Goal: Use online tool/utility: Utilize a website feature to perform a specific function

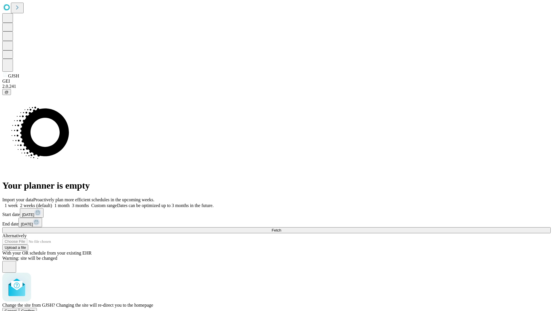
click at [35, 309] on span "Confirm" at bounding box center [28, 311] width 14 height 4
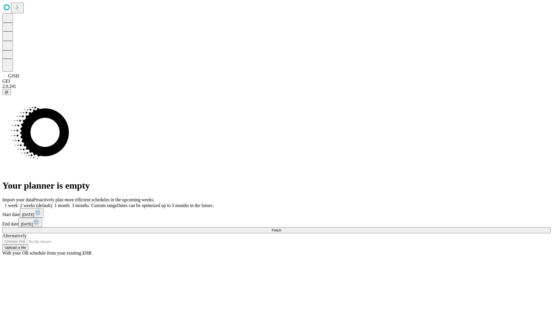
click at [18, 203] on label "1 week" at bounding box center [10, 205] width 16 height 5
click at [281, 228] on span "Fetch" at bounding box center [276, 230] width 10 height 4
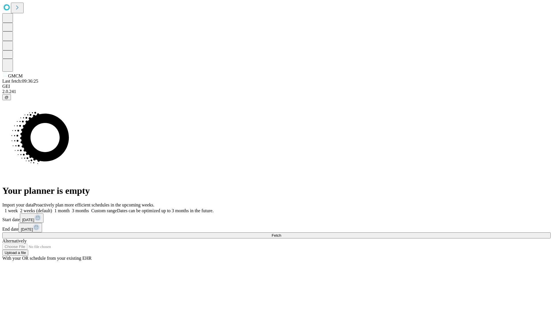
click at [18, 208] on label "1 week" at bounding box center [10, 210] width 16 height 5
click at [281, 233] on span "Fetch" at bounding box center [276, 235] width 10 height 4
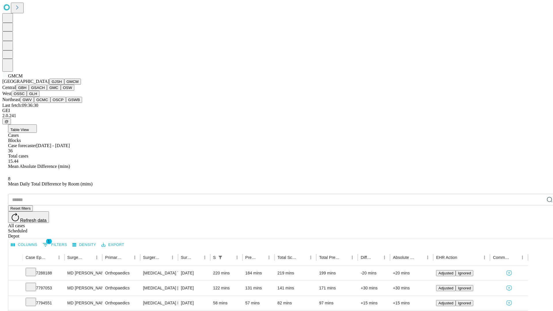
click at [29, 91] on button "GBH" at bounding box center [22, 88] width 13 height 6
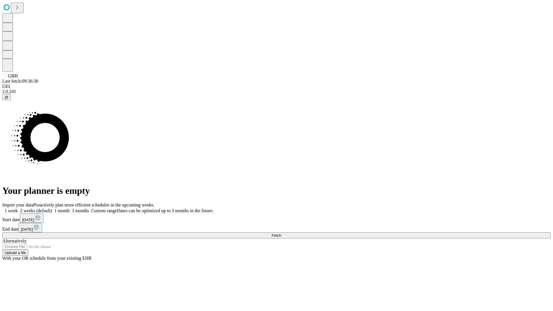
click at [281, 233] on span "Fetch" at bounding box center [276, 235] width 10 height 4
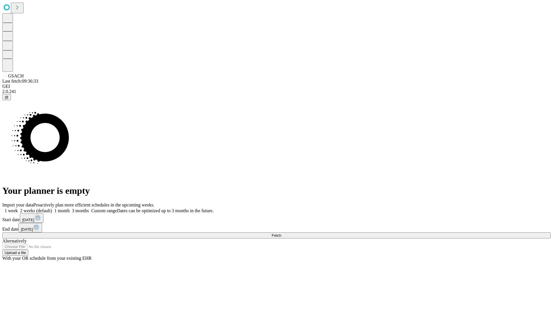
click at [18, 208] on label "1 week" at bounding box center [10, 210] width 16 height 5
click at [281, 233] on span "Fetch" at bounding box center [276, 235] width 10 height 4
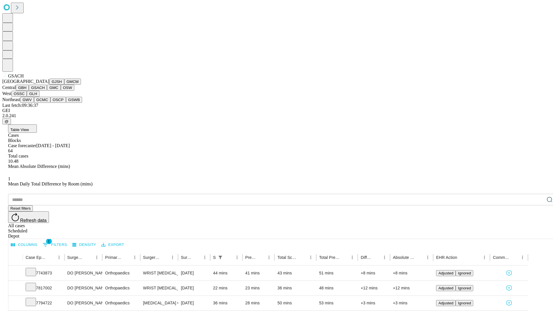
click at [47, 91] on button "GMC" at bounding box center [54, 88] width 14 height 6
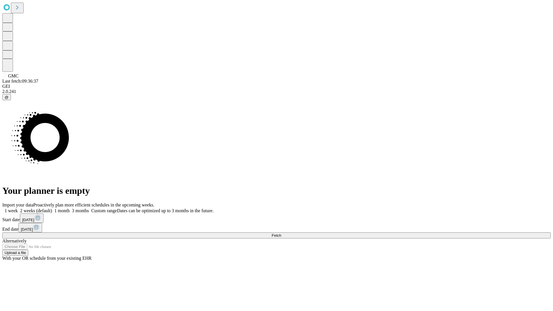
click at [18, 208] on label "1 week" at bounding box center [10, 210] width 16 height 5
click at [281, 233] on span "Fetch" at bounding box center [276, 235] width 10 height 4
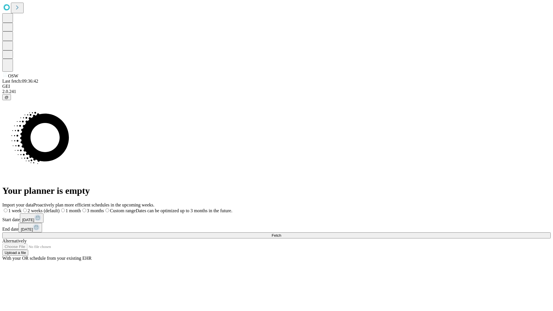
click at [22, 208] on label "1 week" at bounding box center [11, 210] width 19 height 5
click at [281, 233] on span "Fetch" at bounding box center [276, 235] width 10 height 4
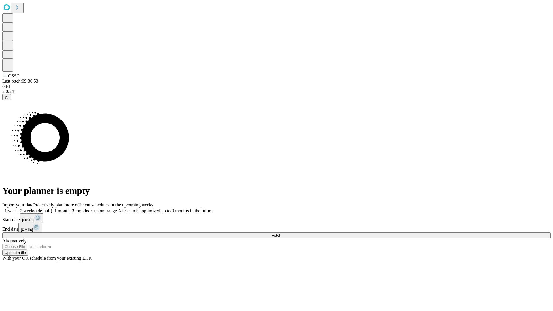
click at [281, 233] on span "Fetch" at bounding box center [276, 235] width 10 height 4
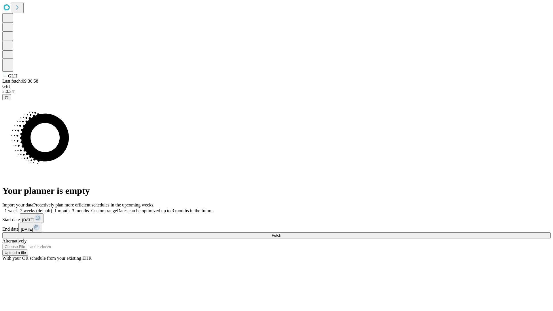
click at [18, 208] on label "1 week" at bounding box center [10, 210] width 16 height 5
click at [281, 233] on span "Fetch" at bounding box center [276, 235] width 10 height 4
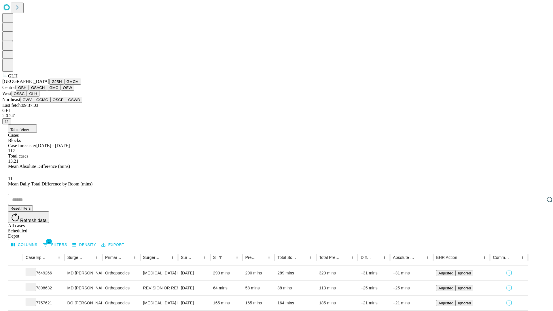
click at [34, 103] on button "GWV" at bounding box center [27, 100] width 14 height 6
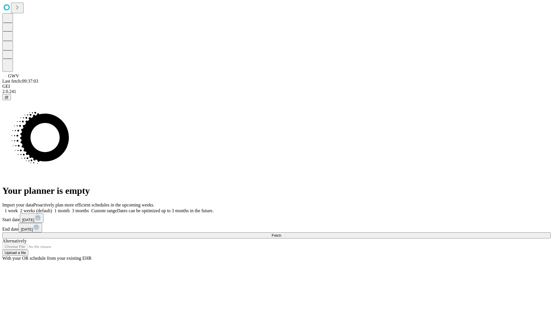
click at [18, 208] on label "1 week" at bounding box center [10, 210] width 16 height 5
click at [281, 233] on span "Fetch" at bounding box center [276, 235] width 10 height 4
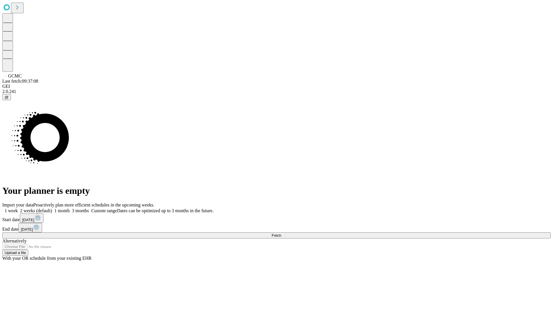
click at [18, 208] on label "1 week" at bounding box center [10, 210] width 16 height 5
click at [281, 233] on span "Fetch" at bounding box center [276, 235] width 10 height 4
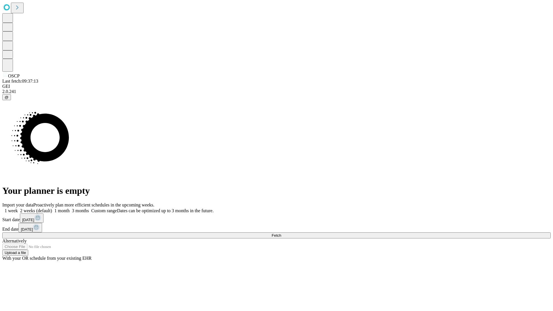
click at [18, 208] on label "1 week" at bounding box center [10, 210] width 16 height 5
click at [281, 233] on span "Fetch" at bounding box center [276, 235] width 10 height 4
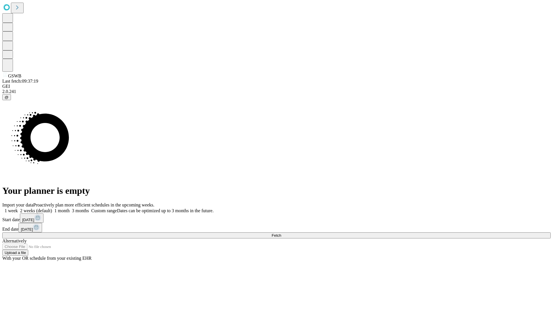
click at [18, 208] on label "1 week" at bounding box center [10, 210] width 16 height 5
click at [281, 233] on span "Fetch" at bounding box center [276, 235] width 10 height 4
